Goal: Information Seeking & Learning: Learn about a topic

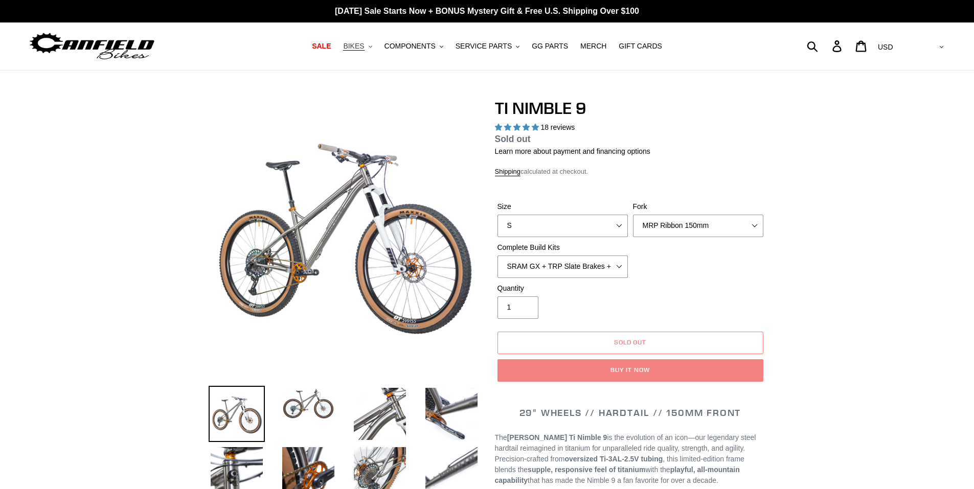
select select "highest-rating"
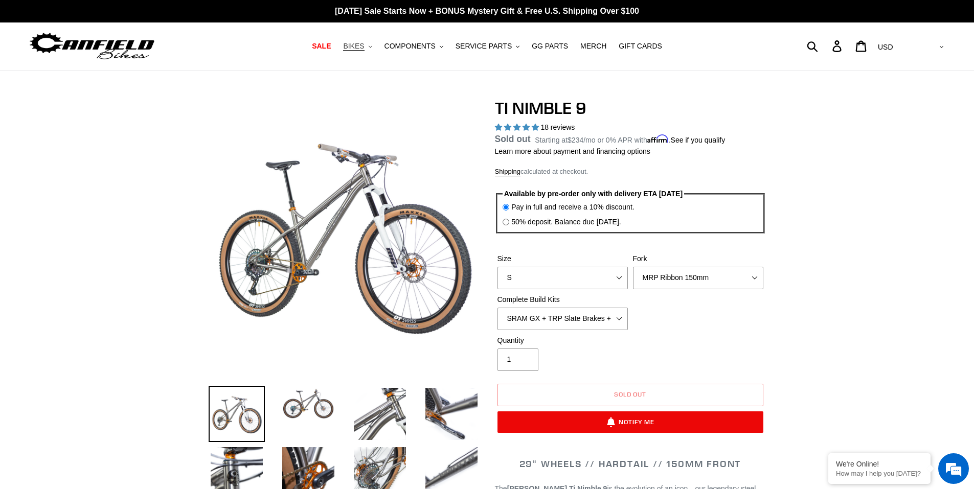
click at [364, 48] on span "BIKES" at bounding box center [353, 46] width 21 height 9
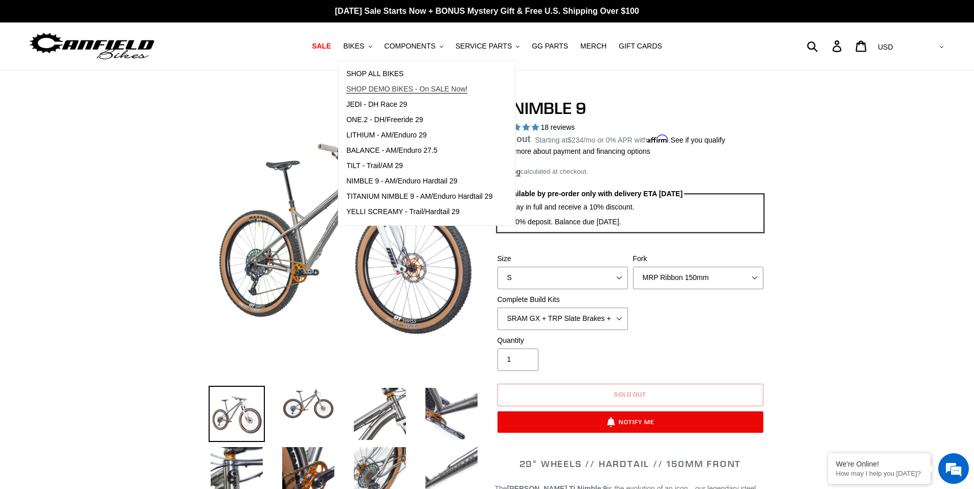
click at [403, 87] on span "SHOP DEMO BIKES - On SALE Now!" at bounding box center [406, 89] width 121 height 9
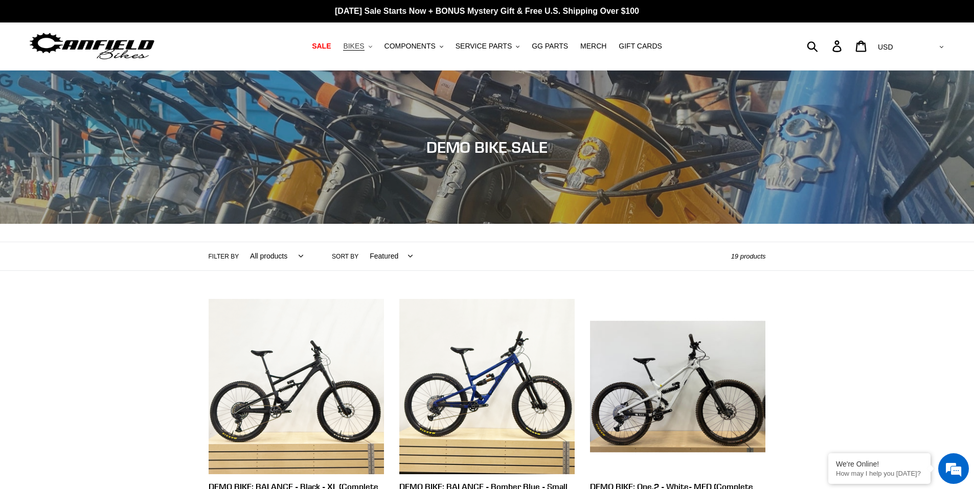
click at [362, 44] on span "BIKES" at bounding box center [353, 46] width 21 height 9
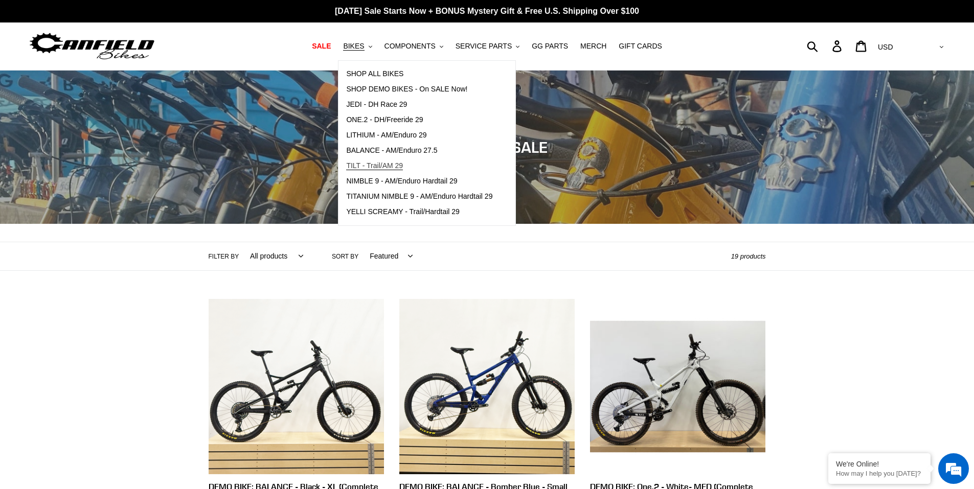
click at [406, 160] on link "TILT - Trail/AM 29" at bounding box center [420, 166] width 162 height 15
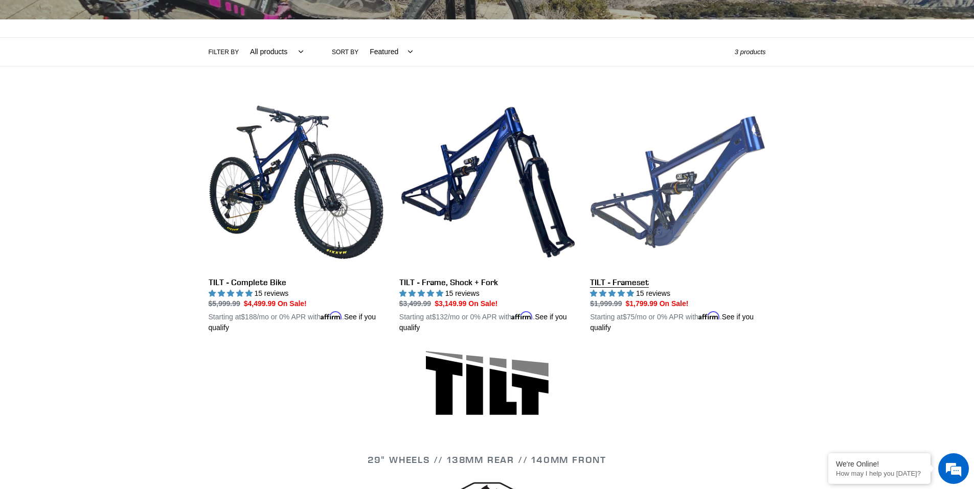
click at [652, 173] on link "TILT - Frameset" at bounding box center [677, 214] width 175 height 239
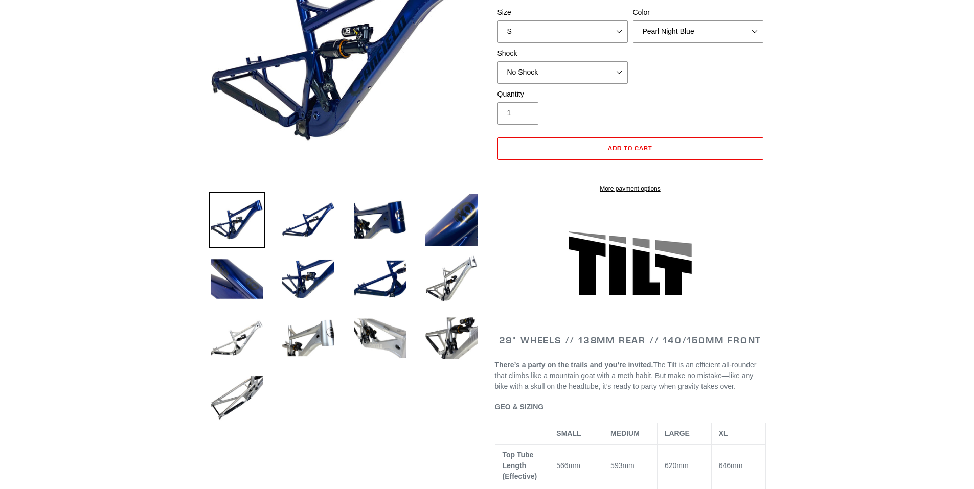
select select "highest-rating"
